Goal: Download file/media

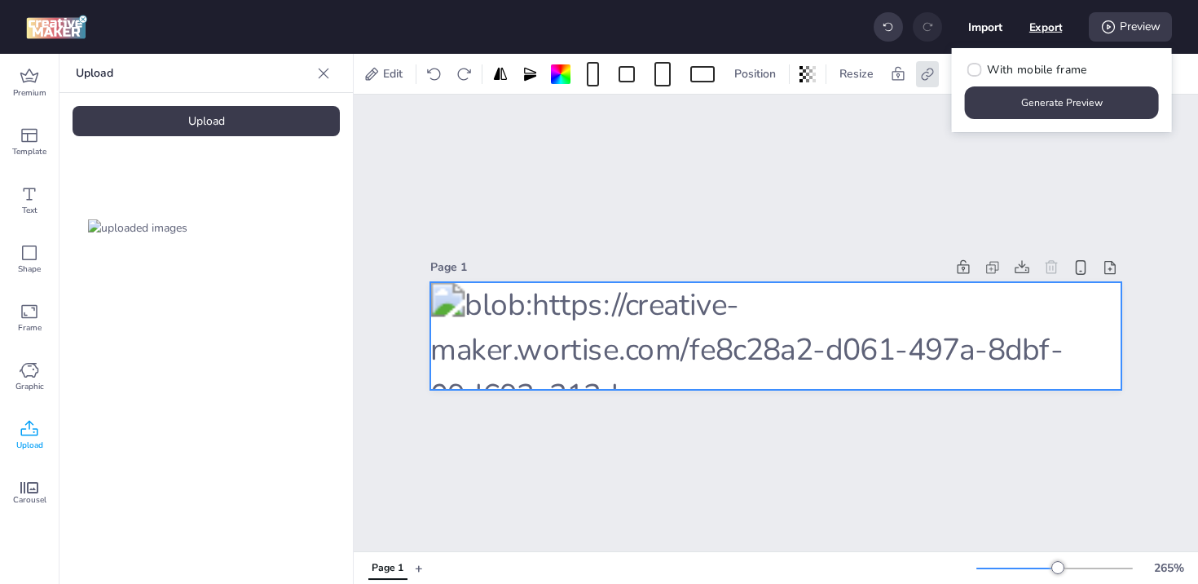
click at [1032, 28] on button "Export" at bounding box center [1045, 27] width 33 height 33
select select "html"
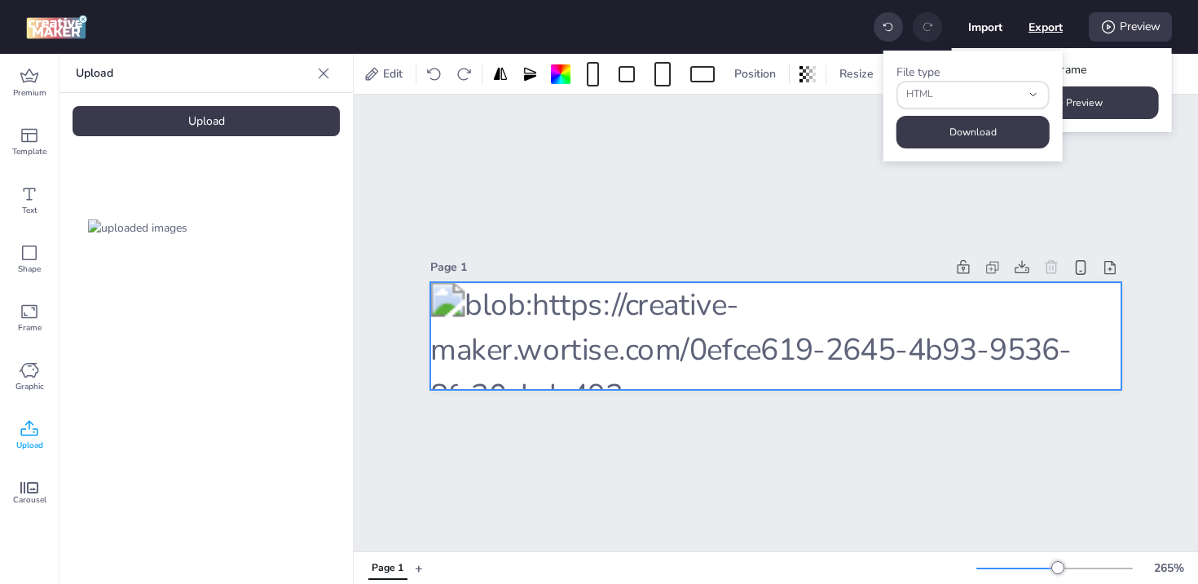
click at [1047, 29] on button "Export" at bounding box center [1046, 27] width 34 height 34
click at [992, 131] on button "Download" at bounding box center [973, 132] width 153 height 33
click at [784, 168] on div "Page 1" at bounding box center [776, 323] width 844 height 456
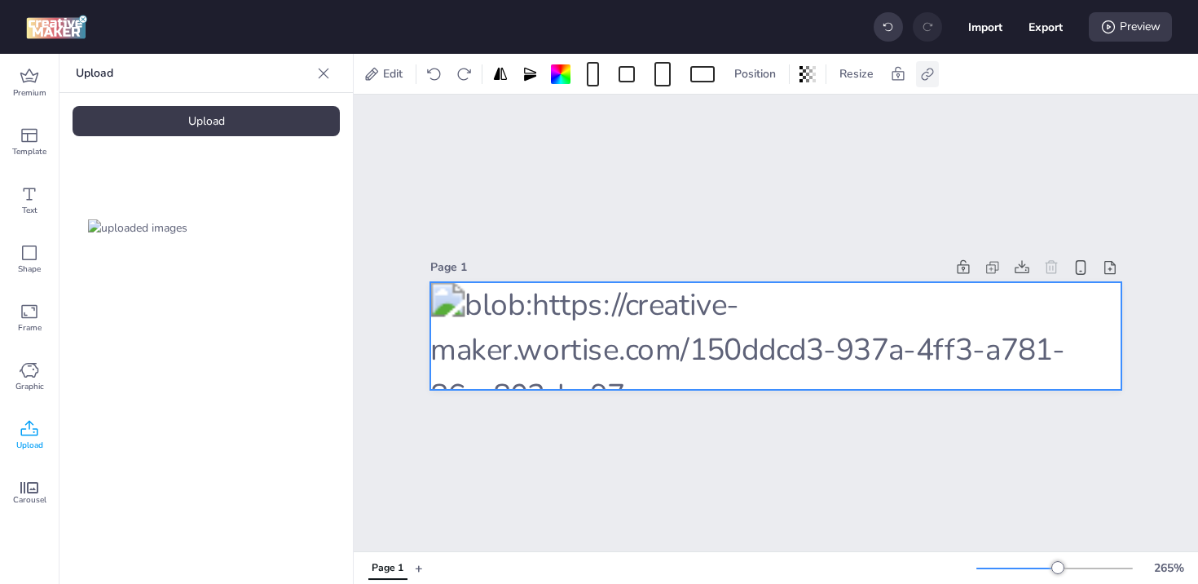
click at [928, 74] on icon at bounding box center [927, 74] width 16 height 16
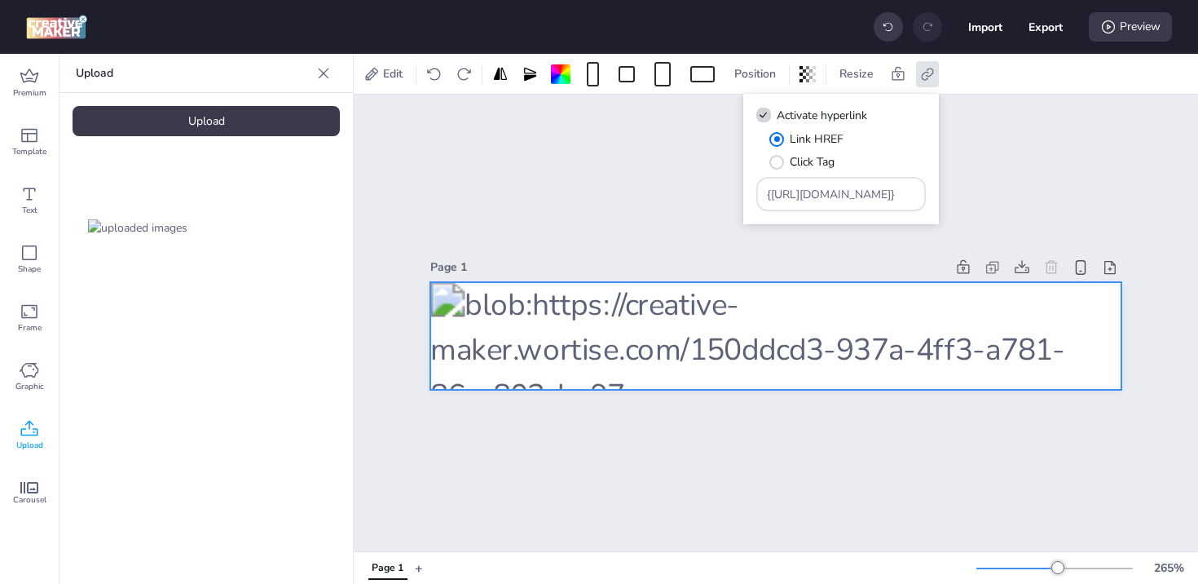
click at [1068, 165] on div "Page 1" at bounding box center [776, 323] width 844 height 456
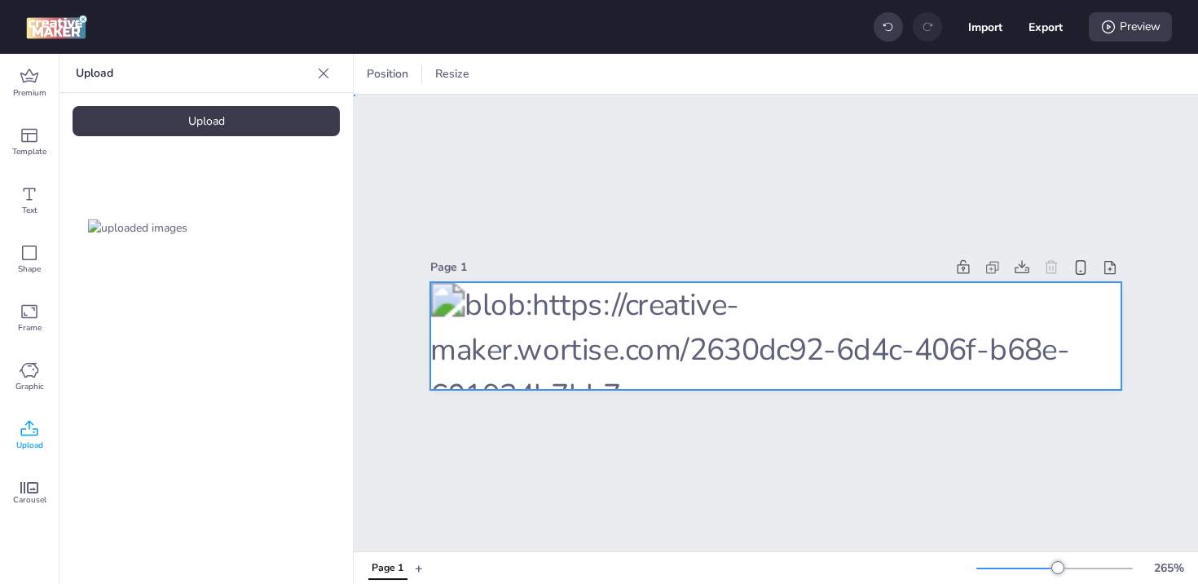
click at [770, 341] on div at bounding box center [775, 336] width 691 height 108
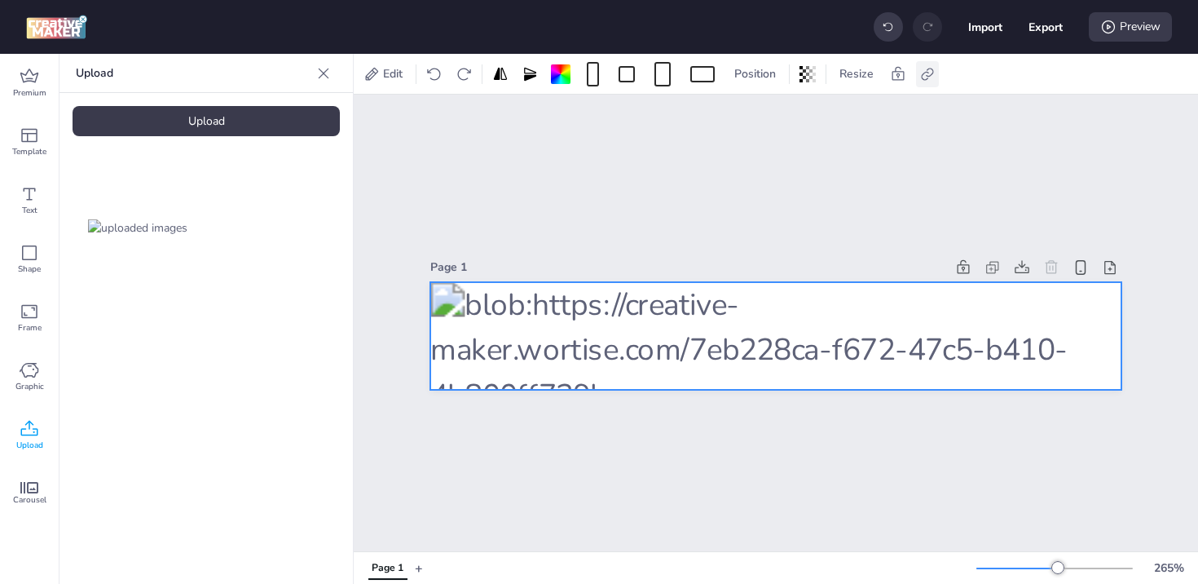
click at [932, 72] on icon at bounding box center [927, 74] width 16 height 16
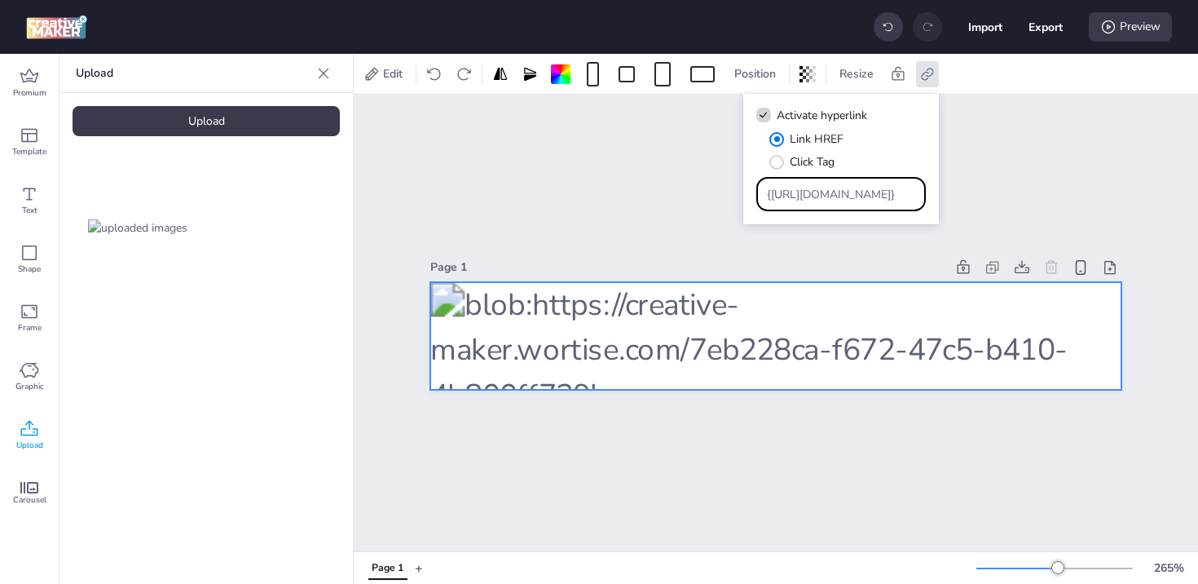
drag, startPoint x: 818, startPoint y: 195, endPoint x: 672, endPoint y: 198, distance: 145.1
click at [672, 197] on body "Import Export Preview Premium Template Text Shape Frame Graphic Upload Carousel…" at bounding box center [599, 292] width 1198 height 584
click at [770, 196] on input "{[URL][DOMAIN_NAME]}" at bounding box center [841, 194] width 149 height 17
drag, startPoint x: 845, startPoint y: 194, endPoint x: 1156, endPoint y: 188, distance: 310.6
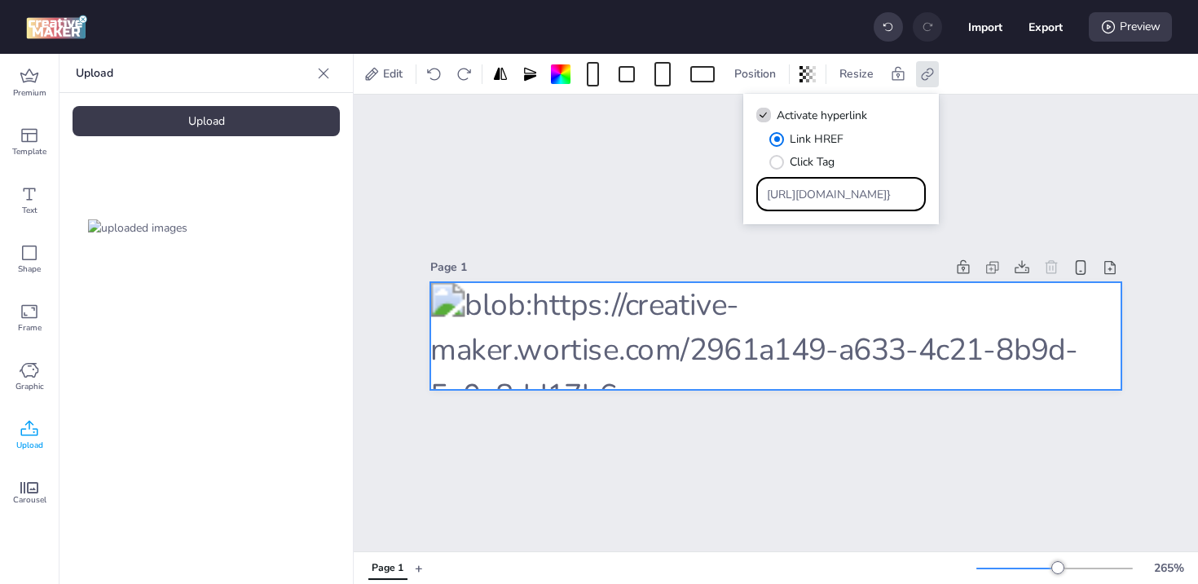
click at [1156, 188] on body "Import Export Preview Premium Template Text Shape Frame Graphic Upload Carousel…" at bounding box center [599, 292] width 1198 height 584
click at [919, 190] on div "[URL][DOMAIN_NAME]}" at bounding box center [841, 194] width 170 height 34
type input "[URL][DOMAIN_NAME]"
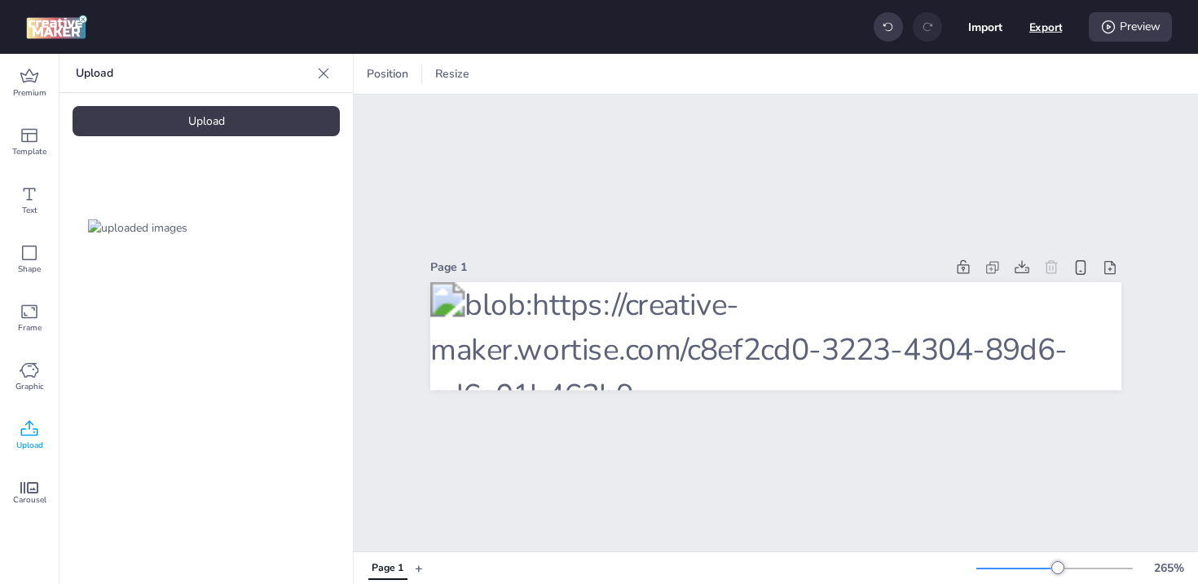
click at [1061, 25] on button "Export" at bounding box center [1045, 27] width 33 height 33
select select "html"
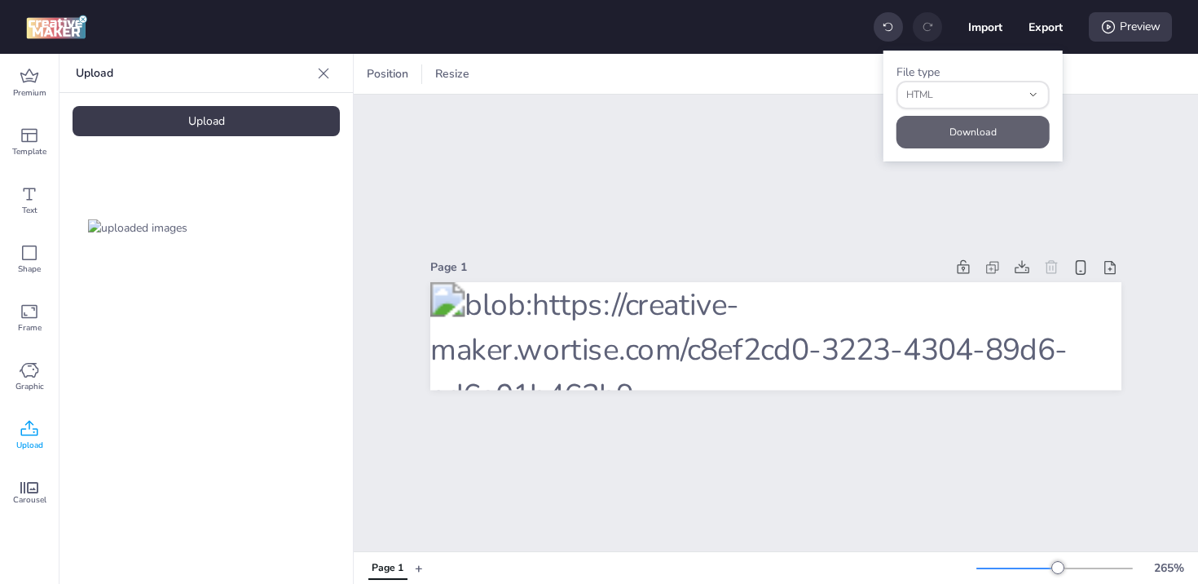
click at [967, 127] on button "Download" at bounding box center [973, 132] width 153 height 33
